Goal: Task Accomplishment & Management: Manage account settings

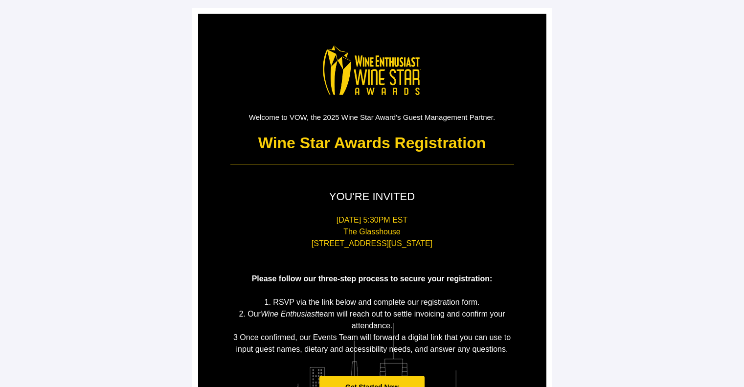
scroll to position [84, 0]
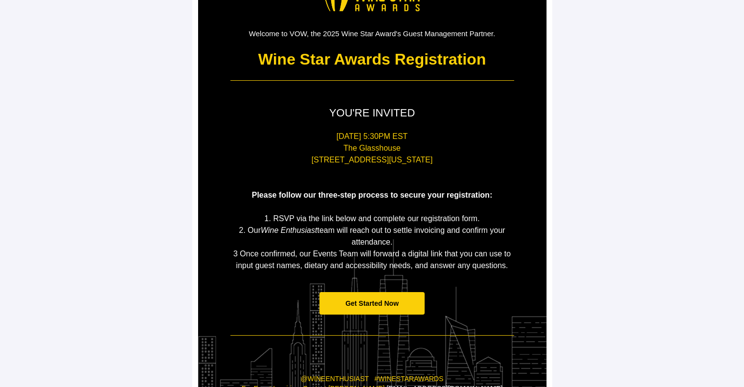
click at [385, 303] on span "Get Started Now" at bounding box center [371, 303] width 53 height 8
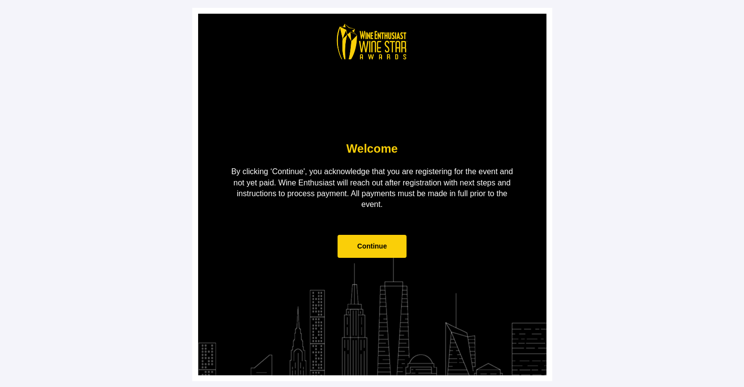
click at [360, 252] on span "Continue" at bounding box center [371, 246] width 69 height 23
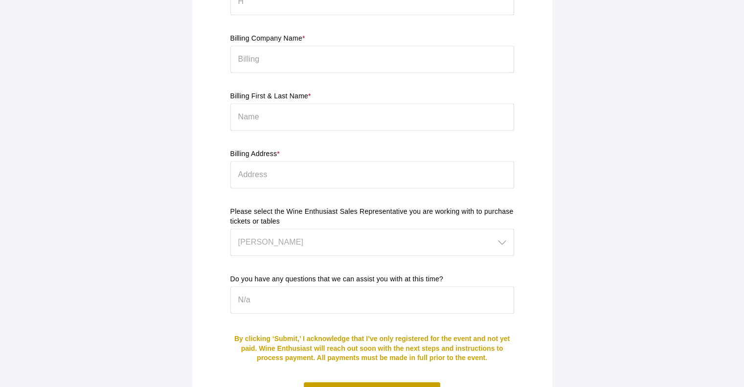
scroll to position [873, 0]
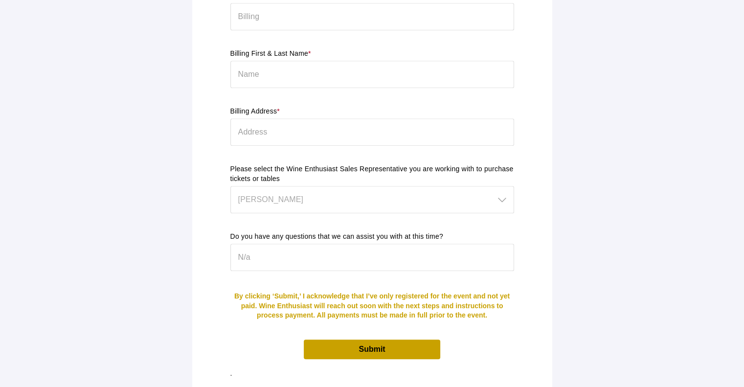
click at [389, 339] on span "Submit" at bounding box center [372, 348] width 136 height 19
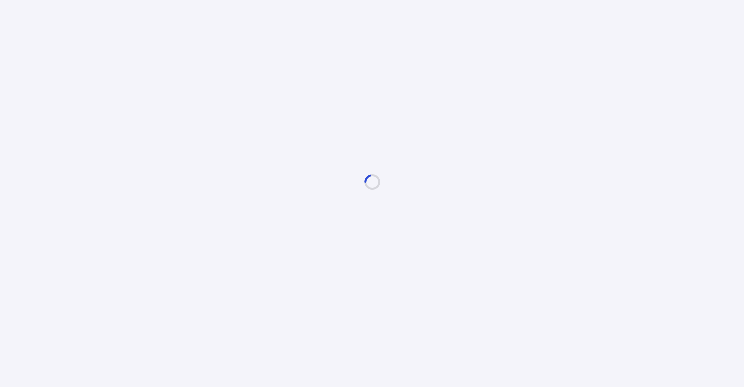
scroll to position [0, 0]
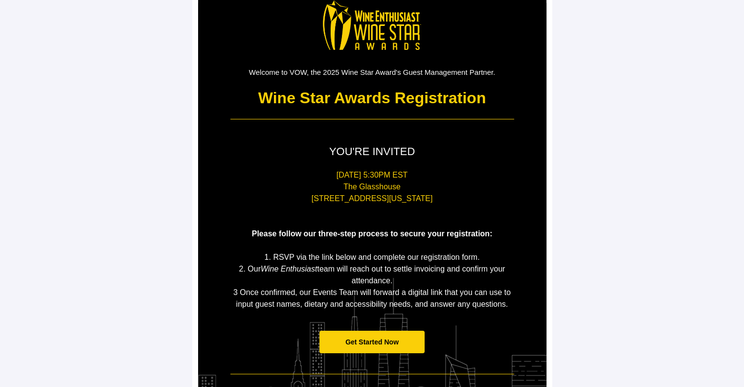
scroll to position [46, 0]
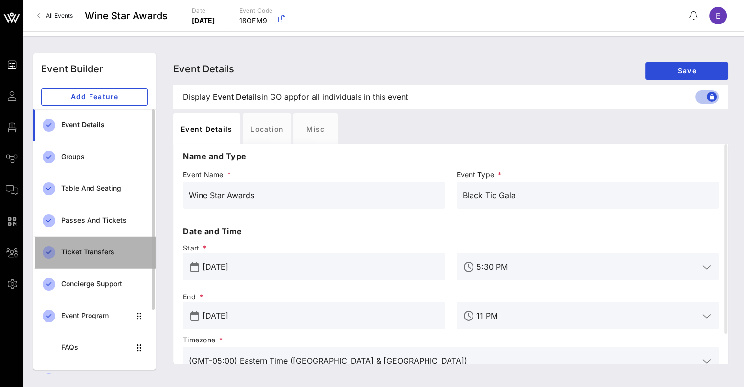
click at [96, 259] on div "Ticket Transfers" at bounding box center [104, 252] width 87 height 20
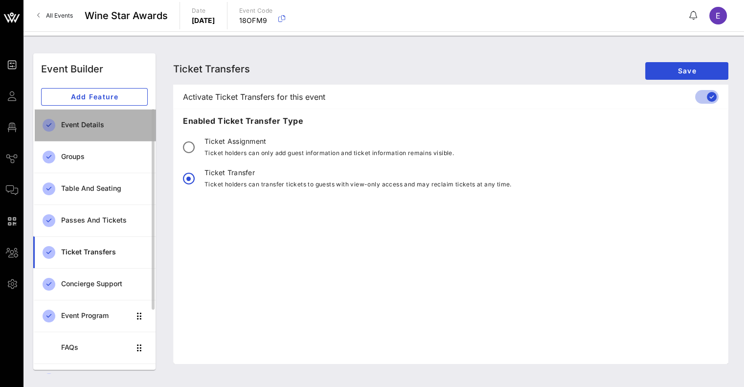
click at [68, 127] on div "Event Details" at bounding box center [104, 125] width 87 height 8
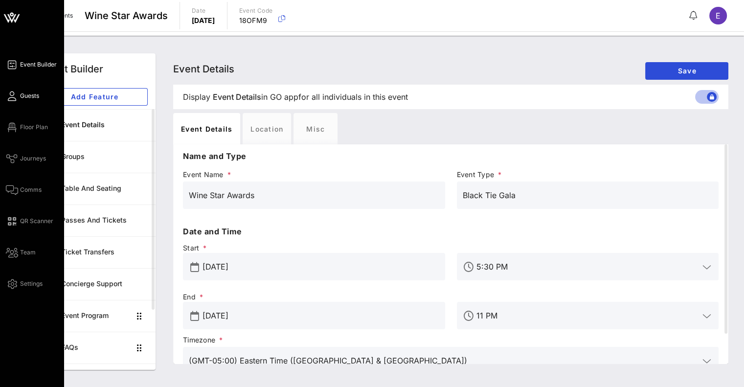
click at [13, 95] on icon at bounding box center [12, 95] width 12 height 1
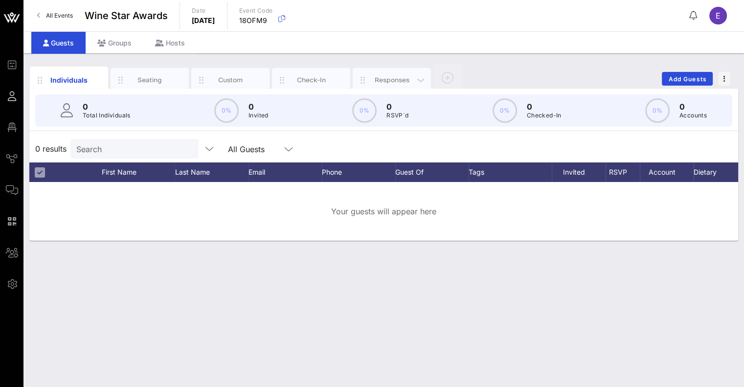
click at [376, 78] on div "Responses" at bounding box center [392, 79] width 44 height 9
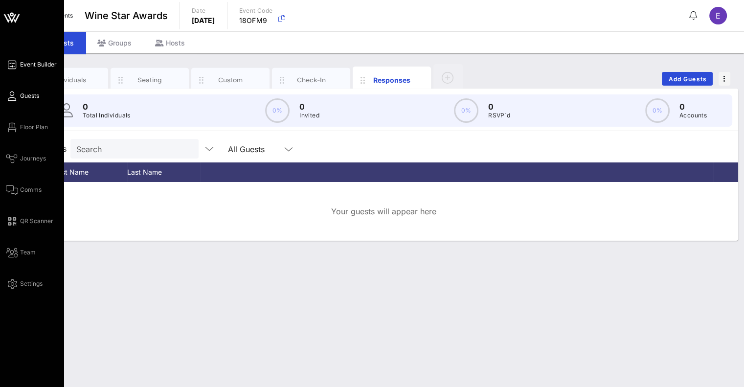
click at [41, 69] on link "Event Builder" at bounding box center [31, 65] width 51 height 12
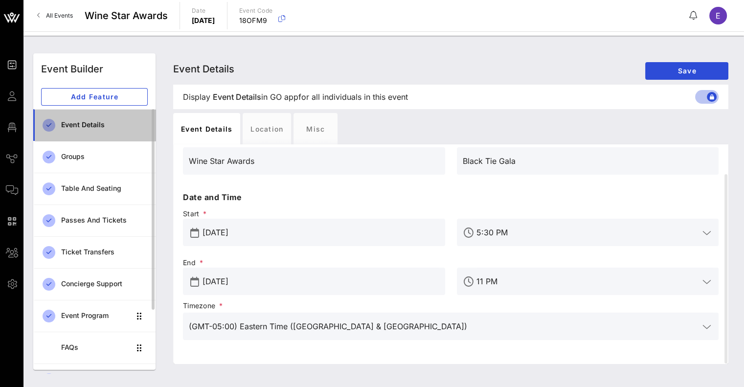
click at [86, 124] on div "Event Details" at bounding box center [104, 125] width 87 height 8
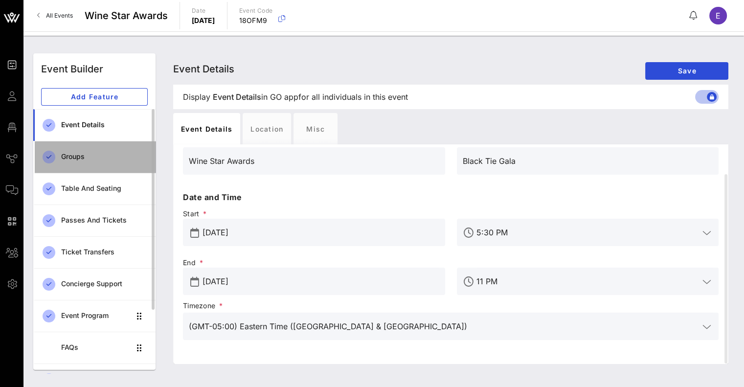
click at [99, 160] on div "Groups" at bounding box center [104, 157] width 87 height 8
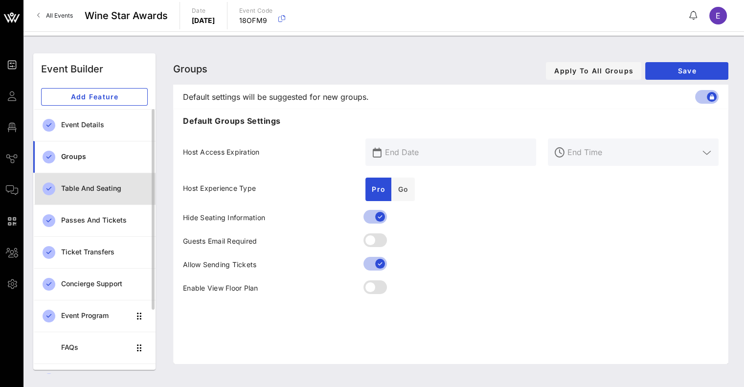
click at [93, 194] on div "Table and Seating" at bounding box center [104, 188] width 87 height 20
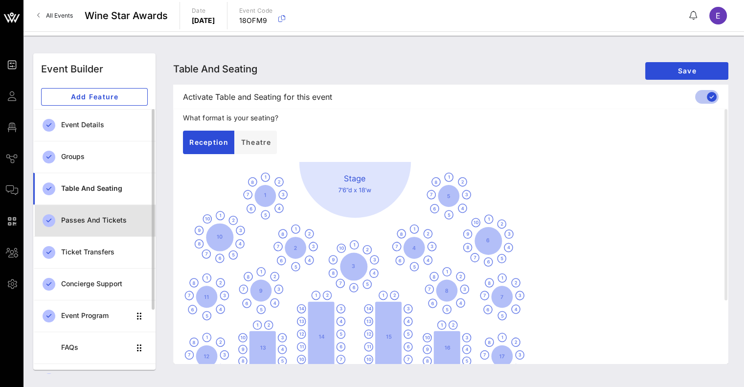
click at [105, 226] on div "Passes and Tickets" at bounding box center [104, 220] width 87 height 20
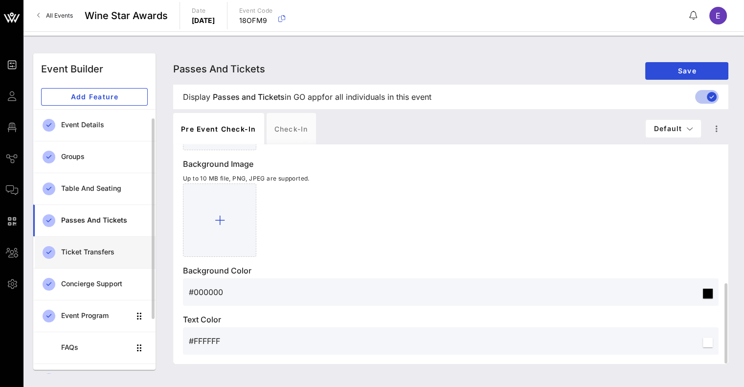
scroll to position [84, 0]
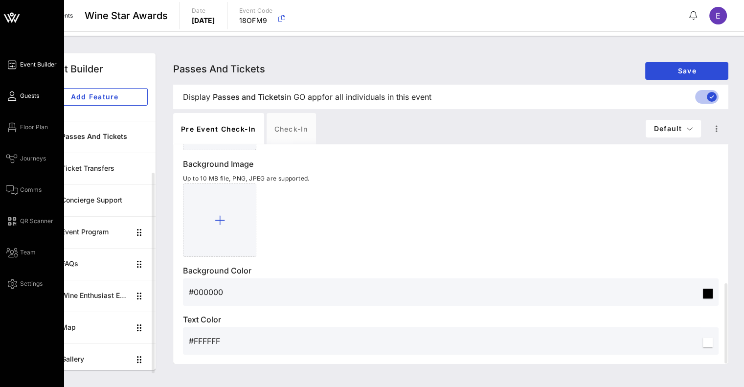
click at [20, 101] on link "Guests" at bounding box center [22, 96] width 33 height 12
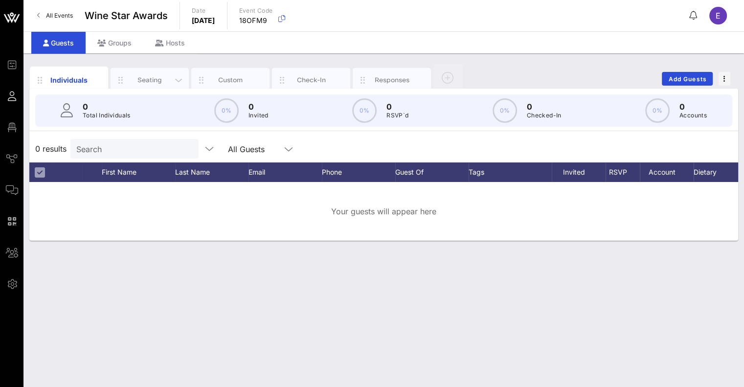
click at [150, 74] on div "Seating" at bounding box center [149, 80] width 78 height 24
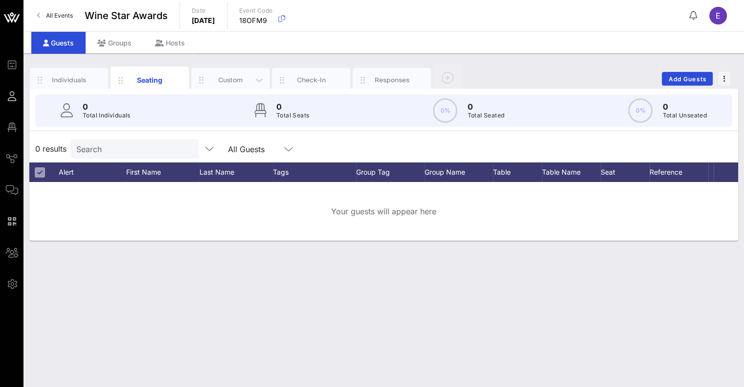
click at [216, 74] on div "Custom" at bounding box center [230, 80] width 78 height 24
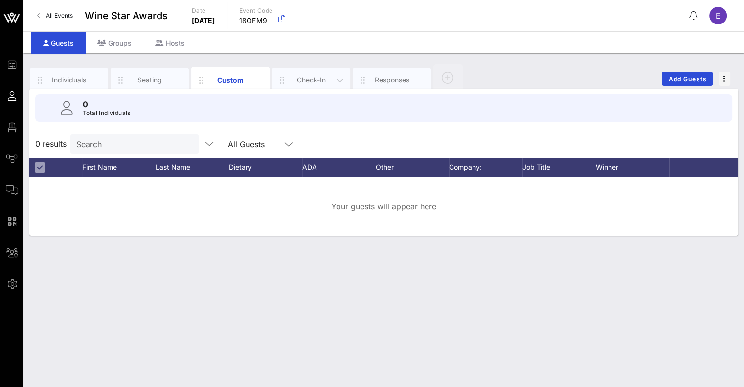
click at [308, 82] on div "Check-In" at bounding box center [311, 79] width 44 height 9
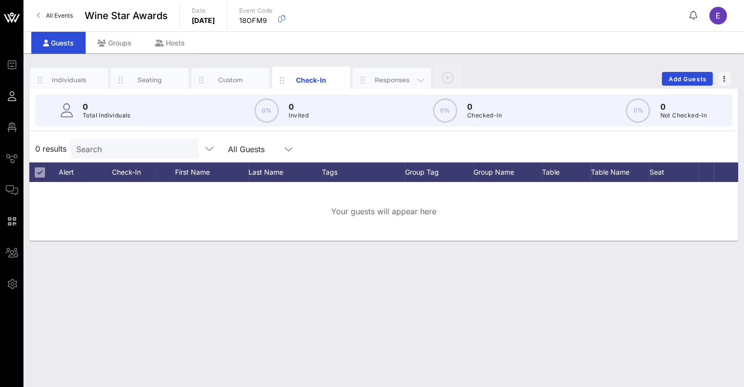
click at [384, 73] on div "Responses" at bounding box center [392, 80] width 78 height 24
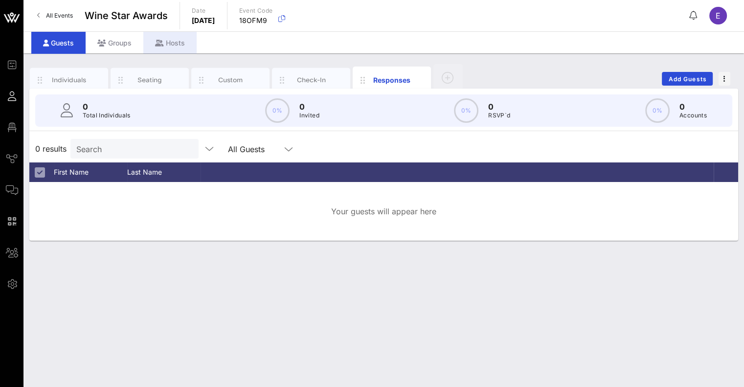
click at [172, 44] on div "Hosts" at bounding box center [169, 43] width 53 height 22
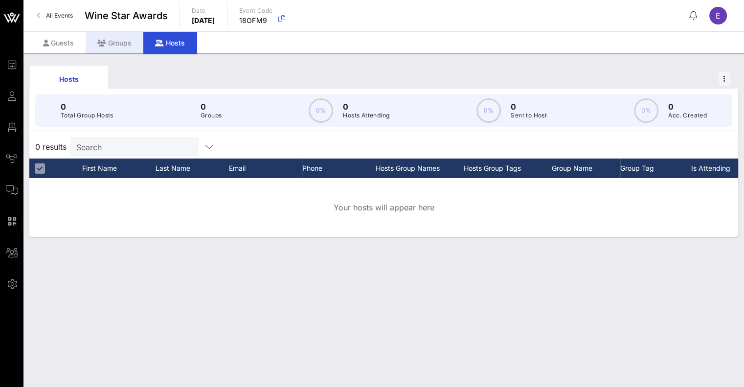
click at [116, 43] on div "Groups" at bounding box center [115, 43] width 58 height 22
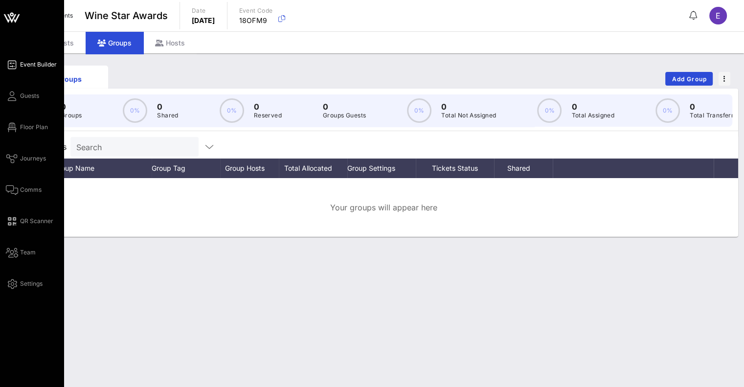
click at [22, 68] on span "Event Builder" at bounding box center [38, 64] width 37 height 9
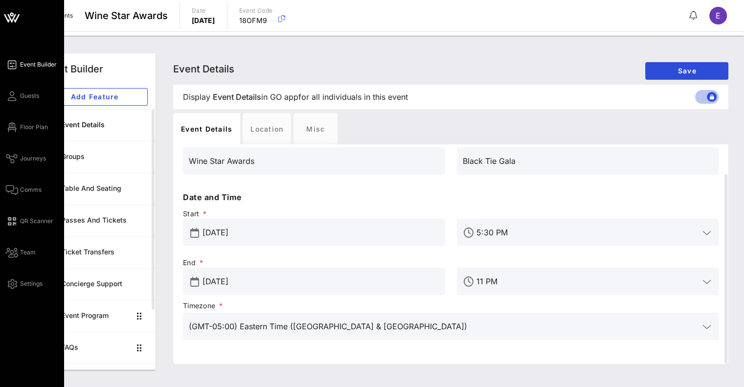
click at [6, 18] on icon at bounding box center [7, 18] width 6 height 8
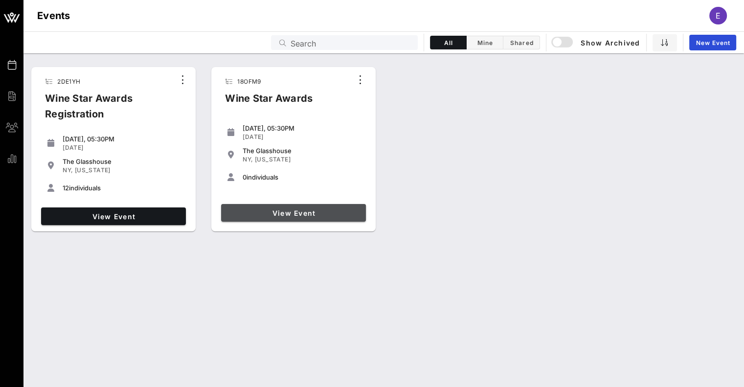
click at [298, 215] on span "View Event" at bounding box center [293, 213] width 137 height 8
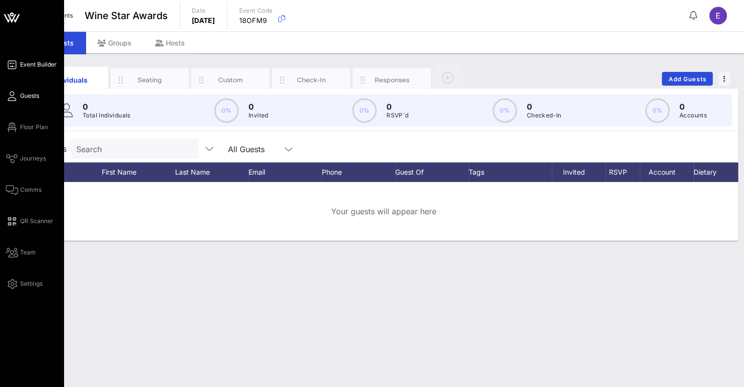
click at [27, 66] on span "Event Builder" at bounding box center [38, 64] width 37 height 9
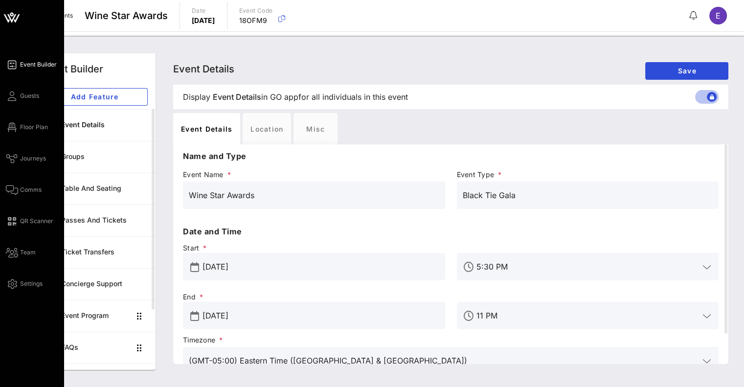
drag, startPoint x: 15, startPoint y: 33, endPoint x: 13, endPoint y: 27, distance: 5.9
click at [15, 33] on div "Event Builder Guests Floor Plan Journeys Comms QR Scanner Team Settings" at bounding box center [32, 193] width 64 height 387
click at [13, 27] on icon at bounding box center [11, 17] width 23 height 23
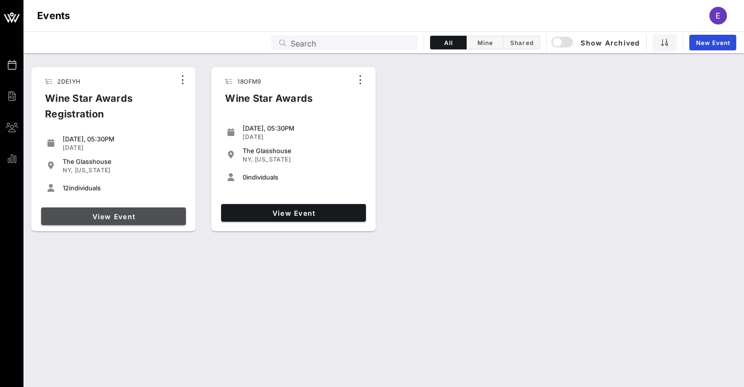
click at [133, 217] on span "View Event" at bounding box center [113, 216] width 137 height 8
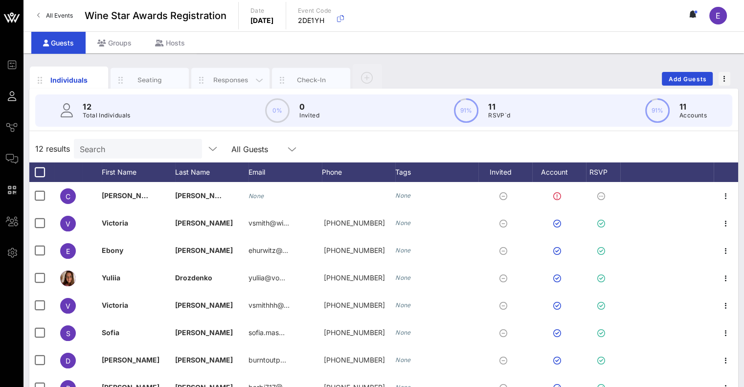
click at [210, 82] on div "Responses" at bounding box center [231, 79] width 44 height 9
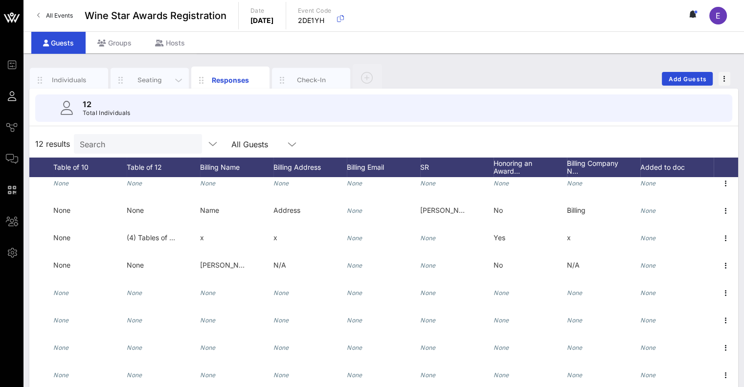
click at [157, 78] on div "Seating" at bounding box center [150, 79] width 44 height 9
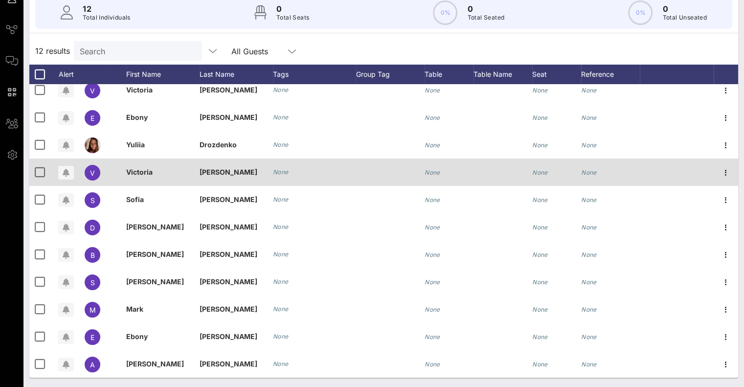
scroll to position [97, 0]
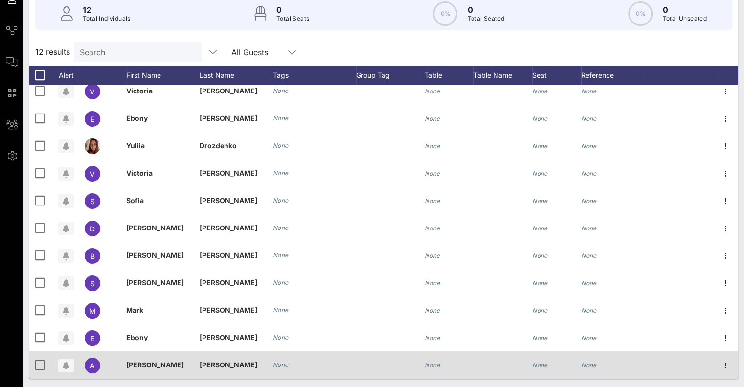
click at [198, 363] on div "Andrea" at bounding box center [162, 364] width 73 height 27
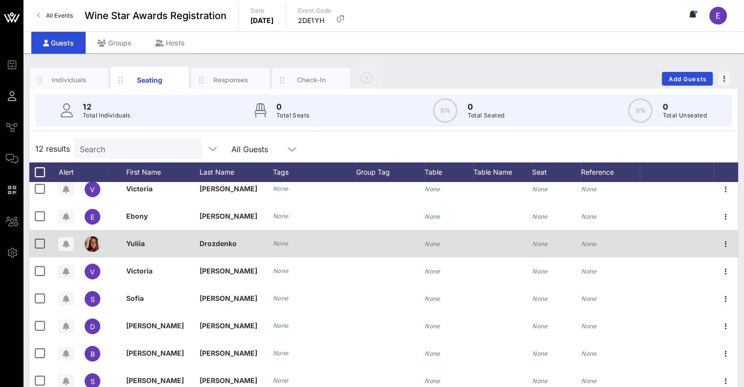
scroll to position [35, 0]
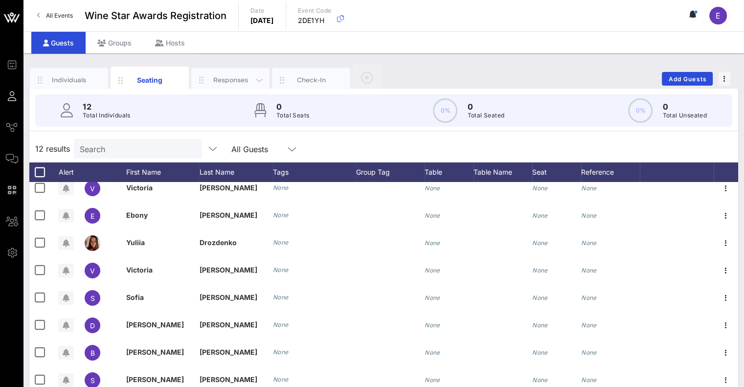
click at [241, 82] on div "Responses" at bounding box center [231, 79] width 44 height 9
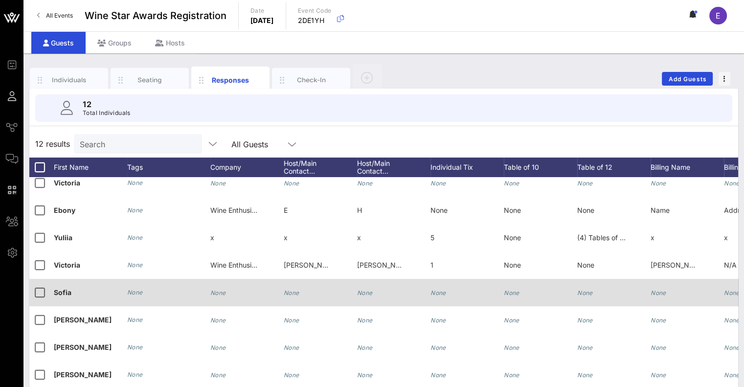
scroll to position [43, 0]
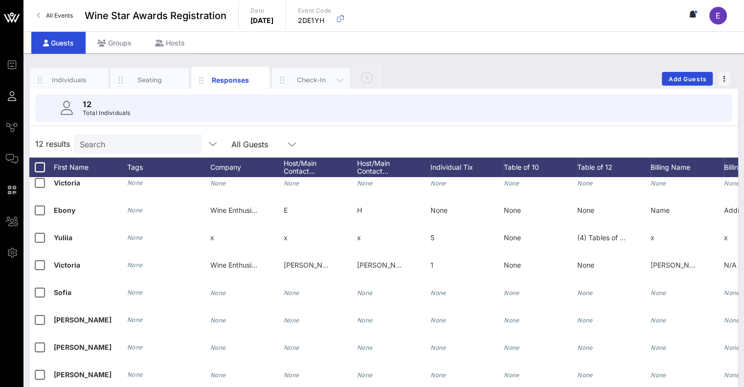
click at [292, 83] on div "Check-In" at bounding box center [311, 79] width 44 height 9
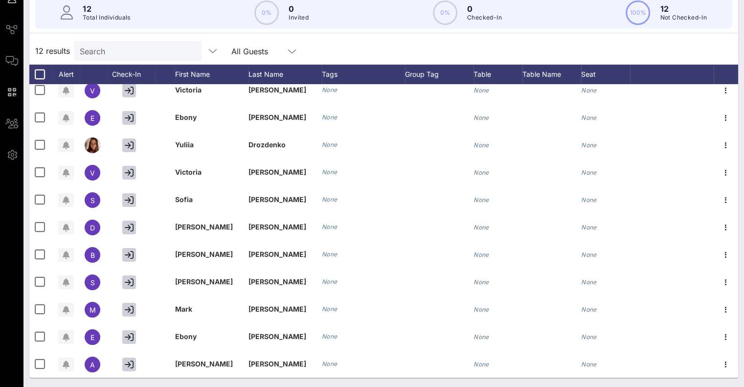
scroll to position [0, 0]
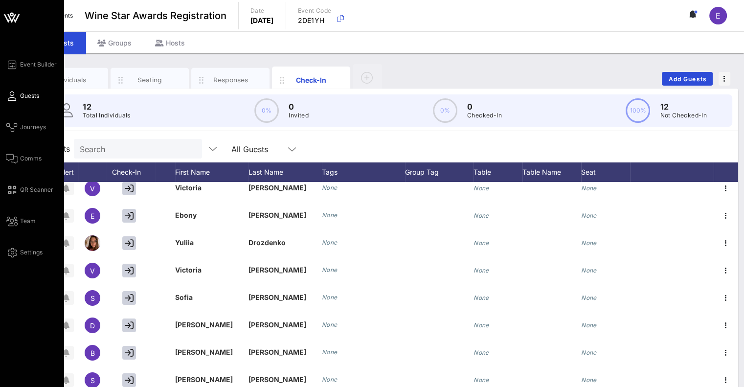
click at [14, 22] on icon at bounding box center [11, 17] width 23 height 23
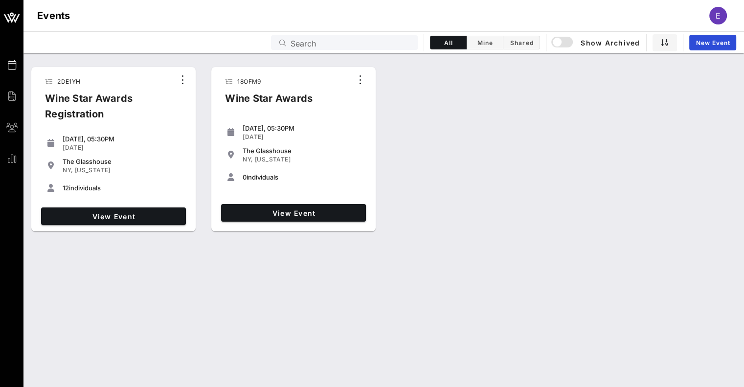
click at [434, 191] on div "2DE1YH Wine Star Awards Registration Monday, 05:30PM Jan 26, 2026 The Glasshous…" at bounding box center [383, 149] width 720 height 173
